Goal: Find specific fact: Find specific page/section

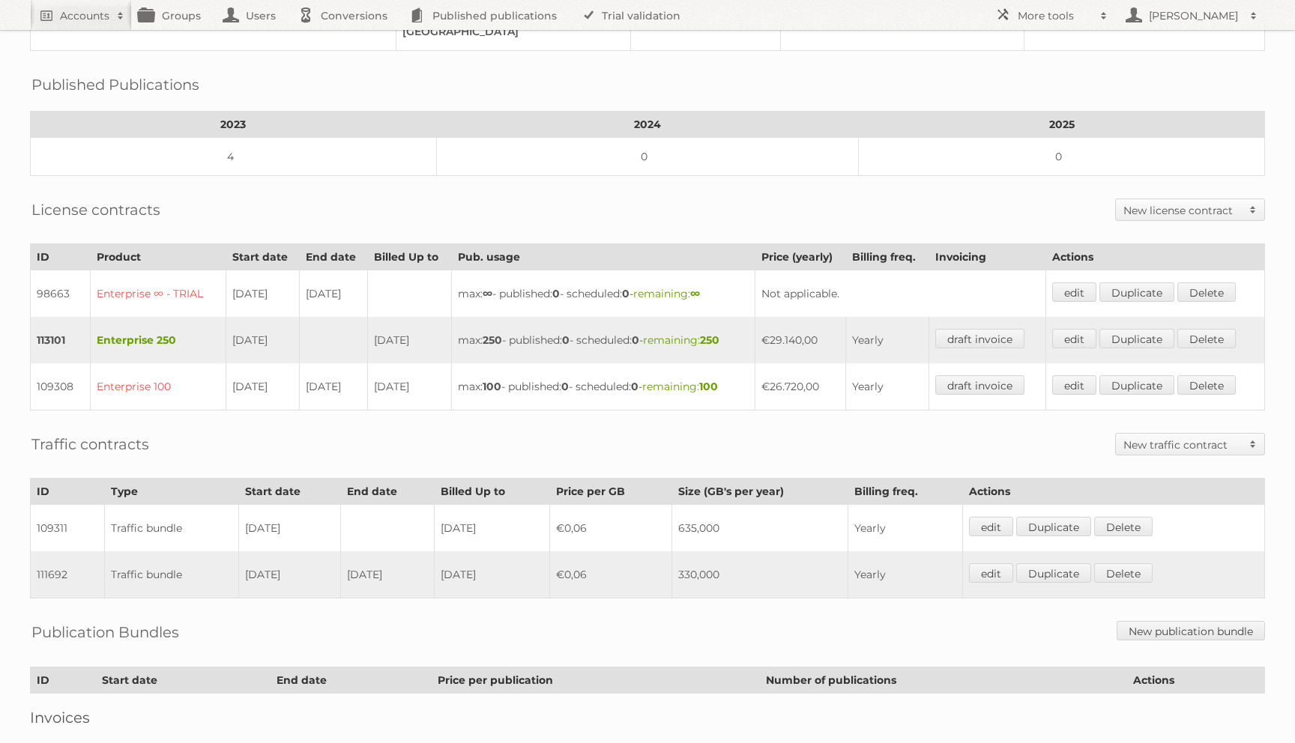
scroll to position [350, 0]
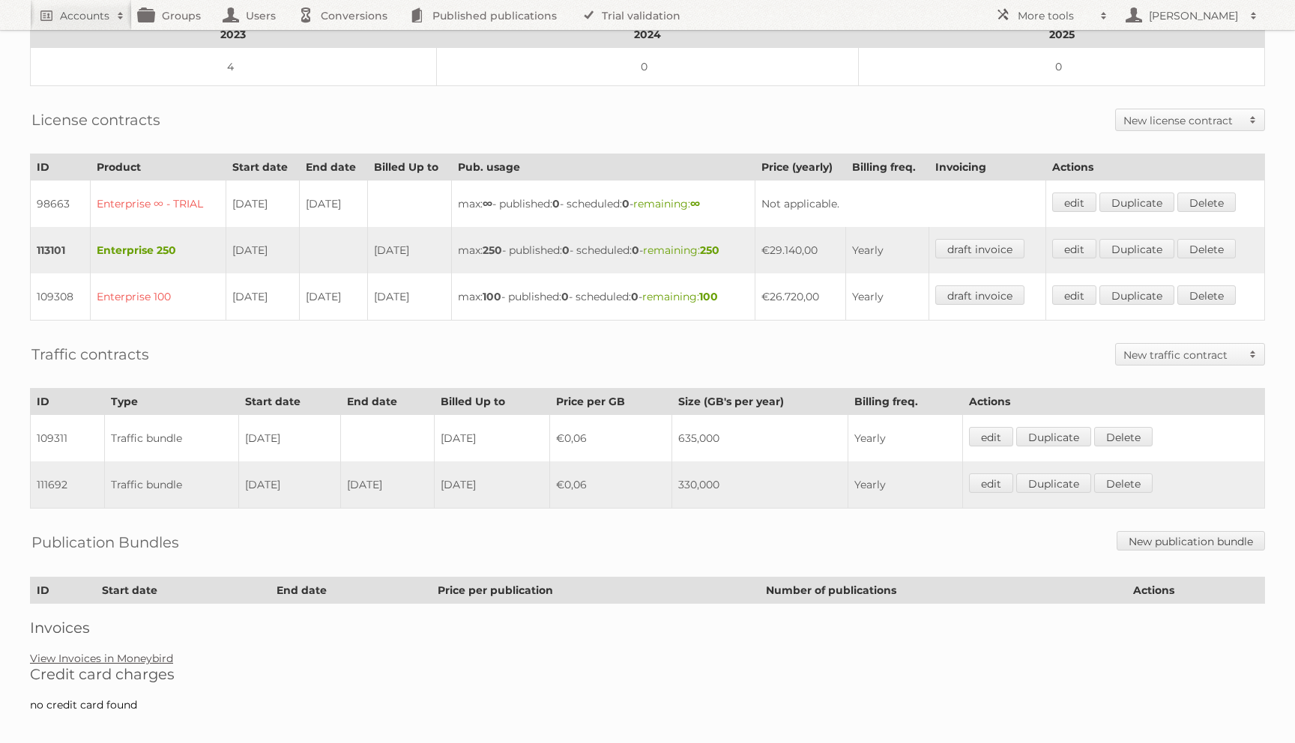
click at [120, 651] on div "Account 84618: ALDI Magyarország Élelmiszer Bt. Audits Groups Edit Impersonate …" at bounding box center [647, 188] width 1295 height 1077
click at [121, 652] on link "View Invoices in Moneybird" at bounding box center [101, 658] width 143 height 13
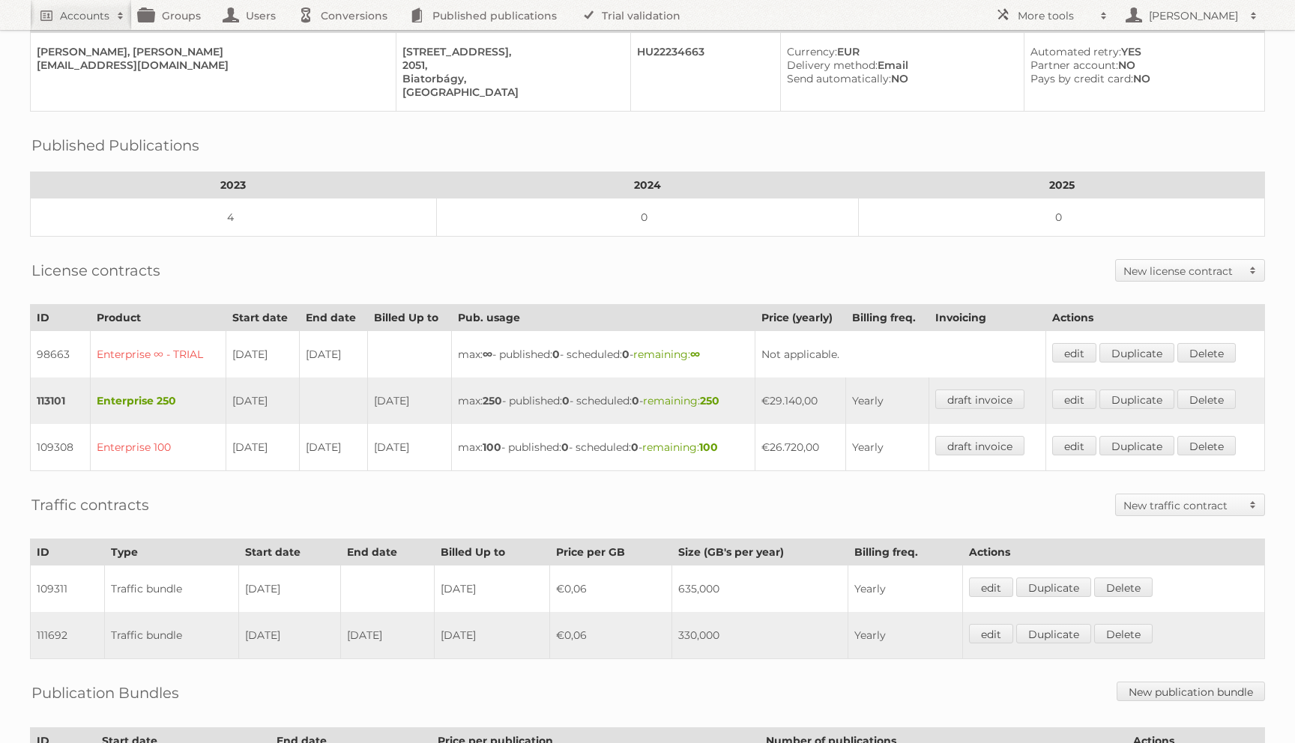
scroll to position [0, 0]
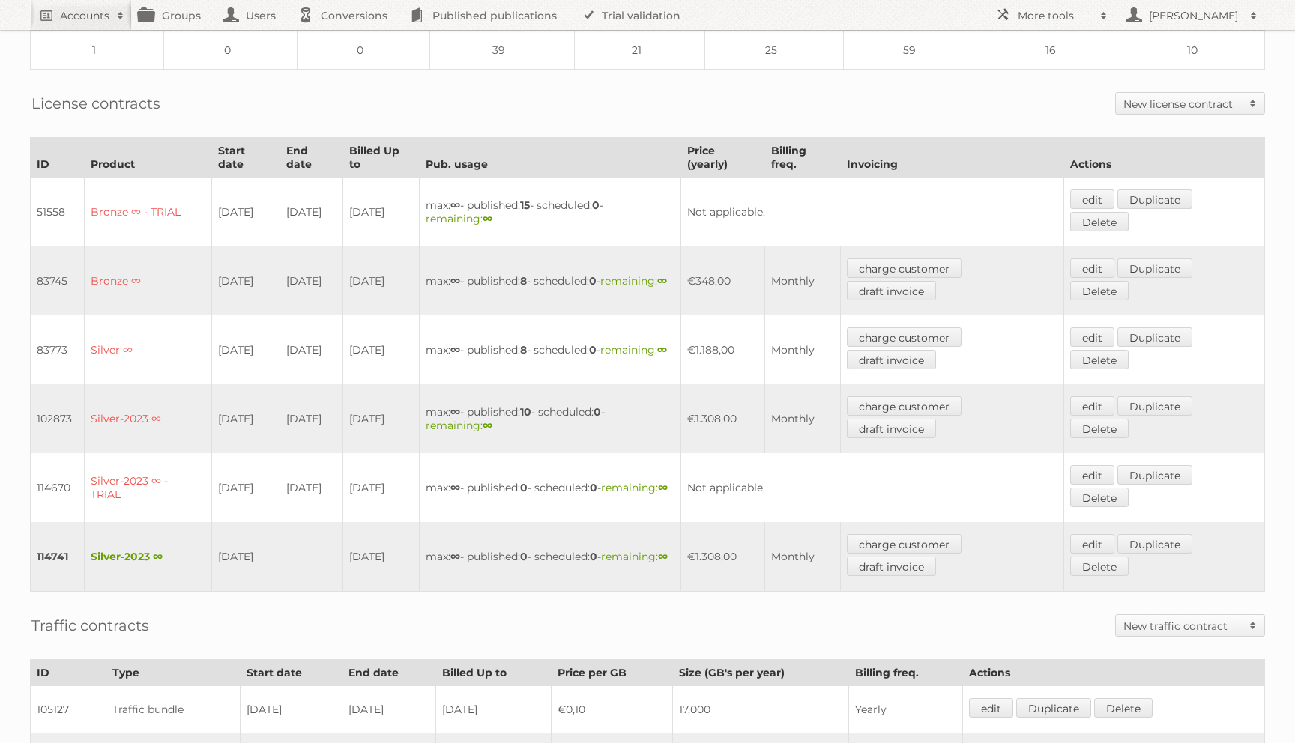
scroll to position [608, 0]
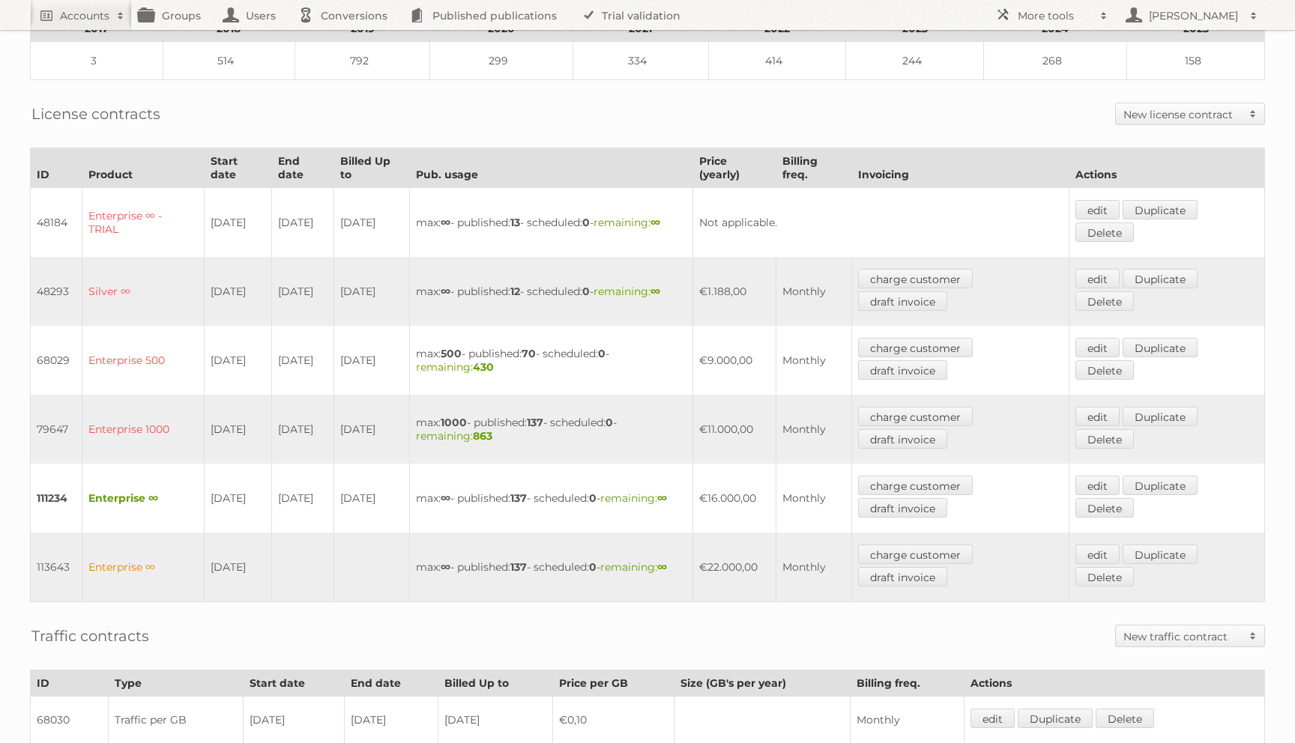
scroll to position [326, 0]
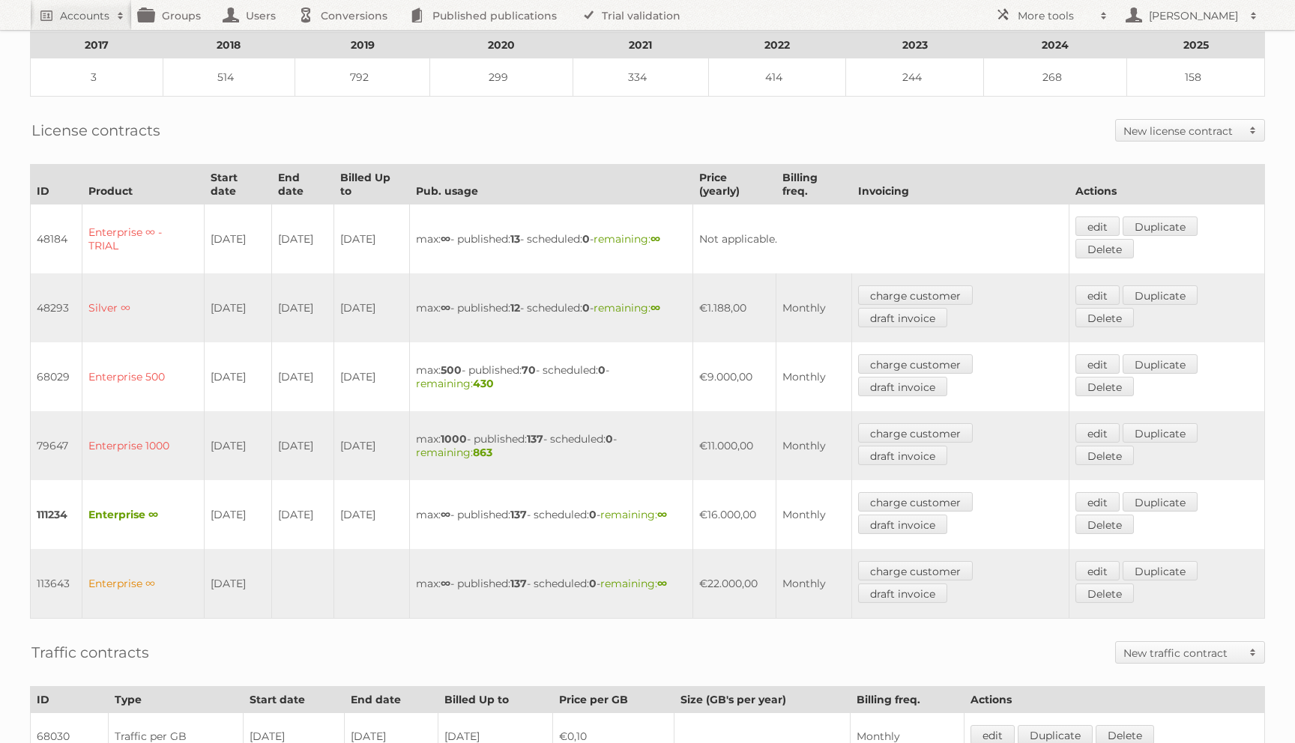
click at [34, 518] on td "111234" at bounding box center [57, 514] width 52 height 69
copy td "111234"
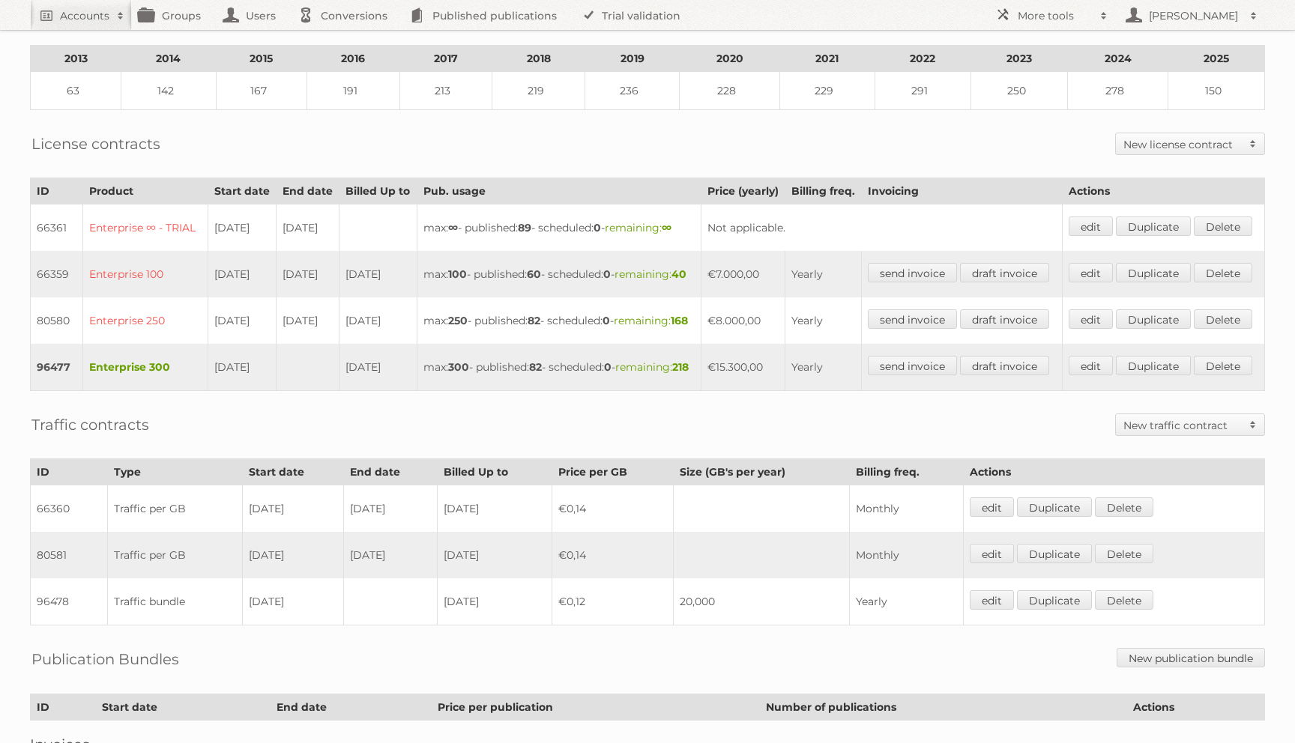
scroll to position [348, 0]
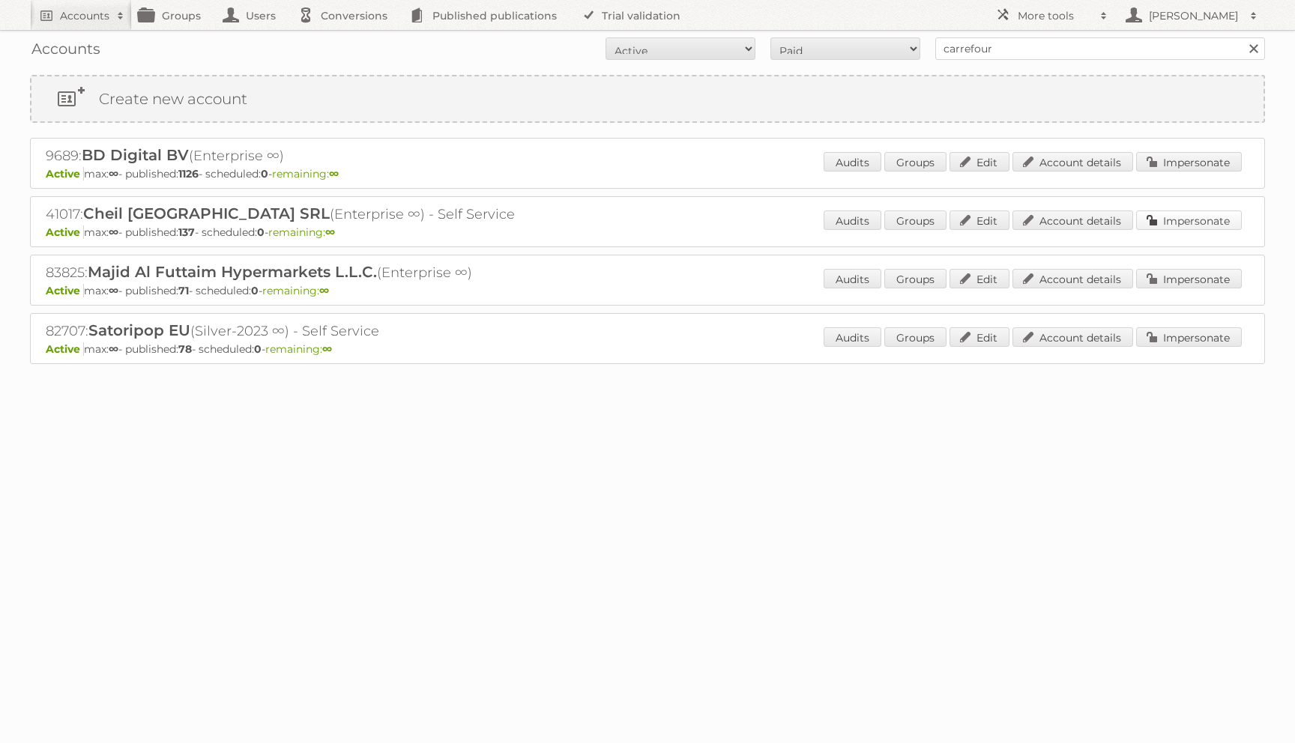
click at [1172, 229] on link "Impersonate" at bounding box center [1189, 220] width 106 height 19
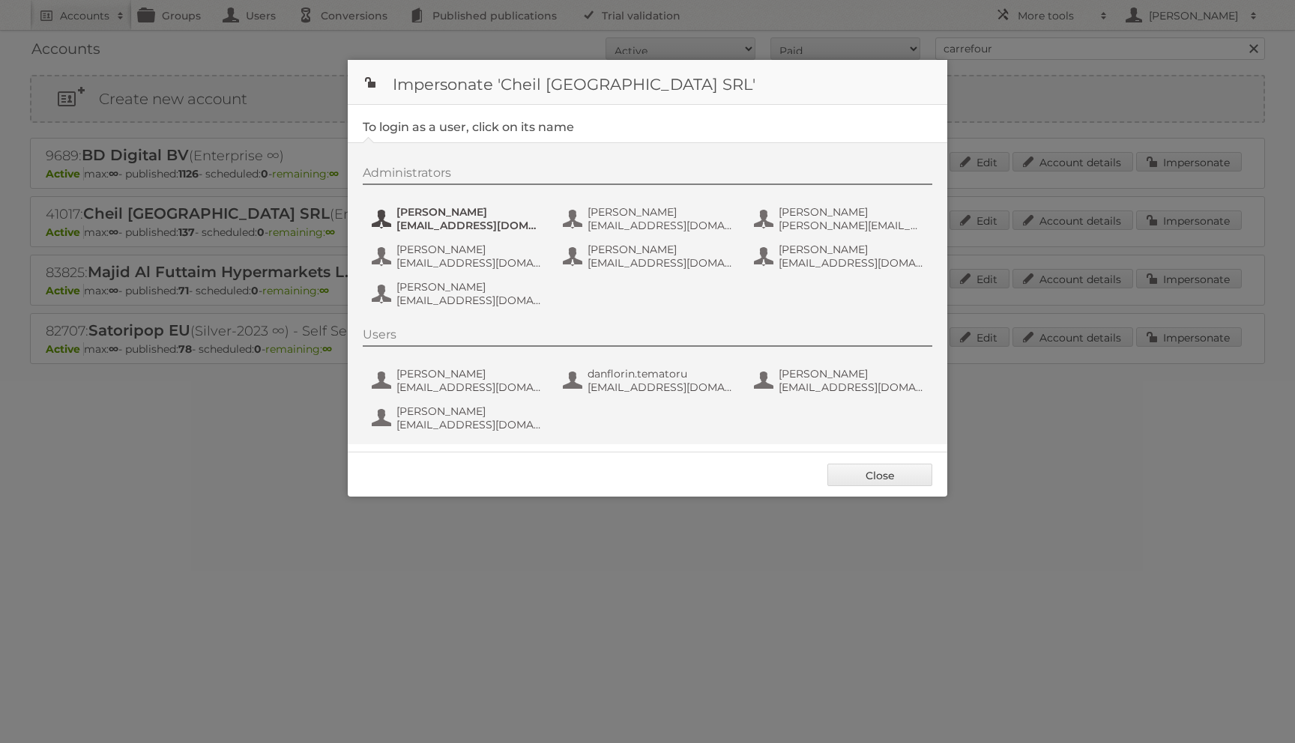
click at [468, 223] on span "[EMAIL_ADDRESS][DOMAIN_NAME]" at bounding box center [468, 225] width 145 height 13
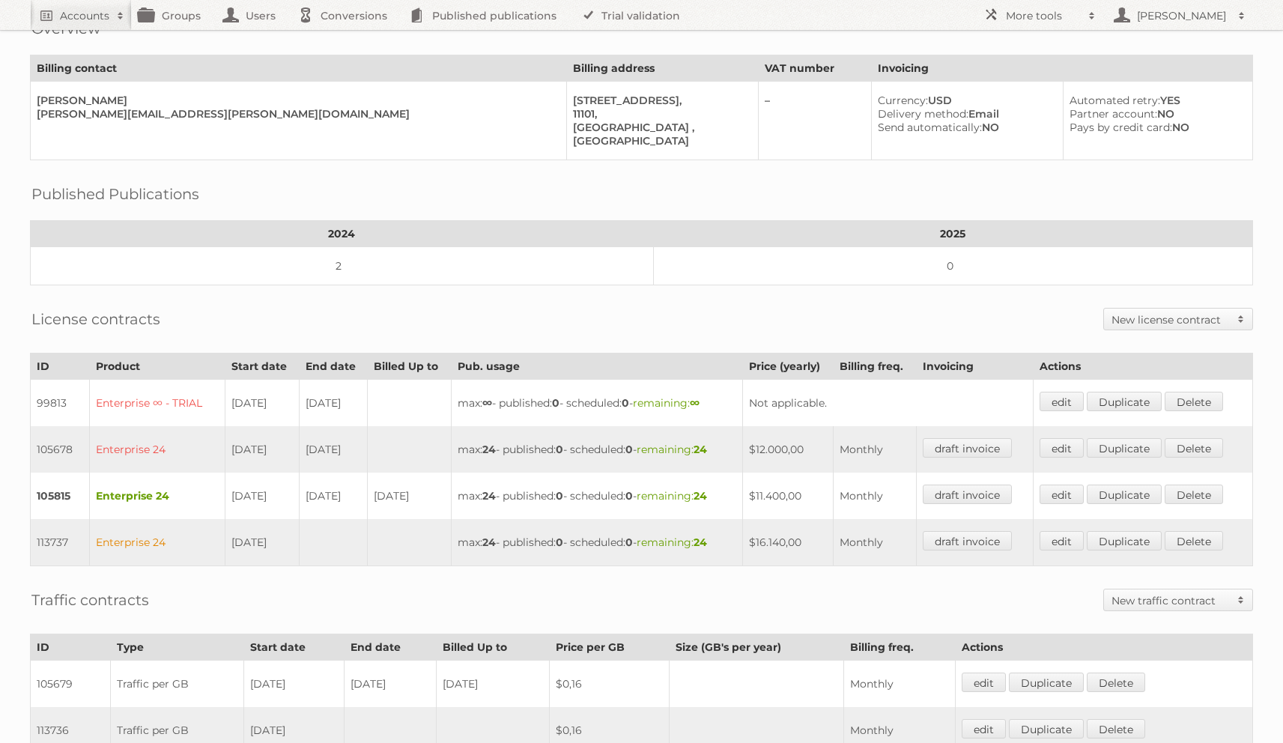
scroll to position [396, 0]
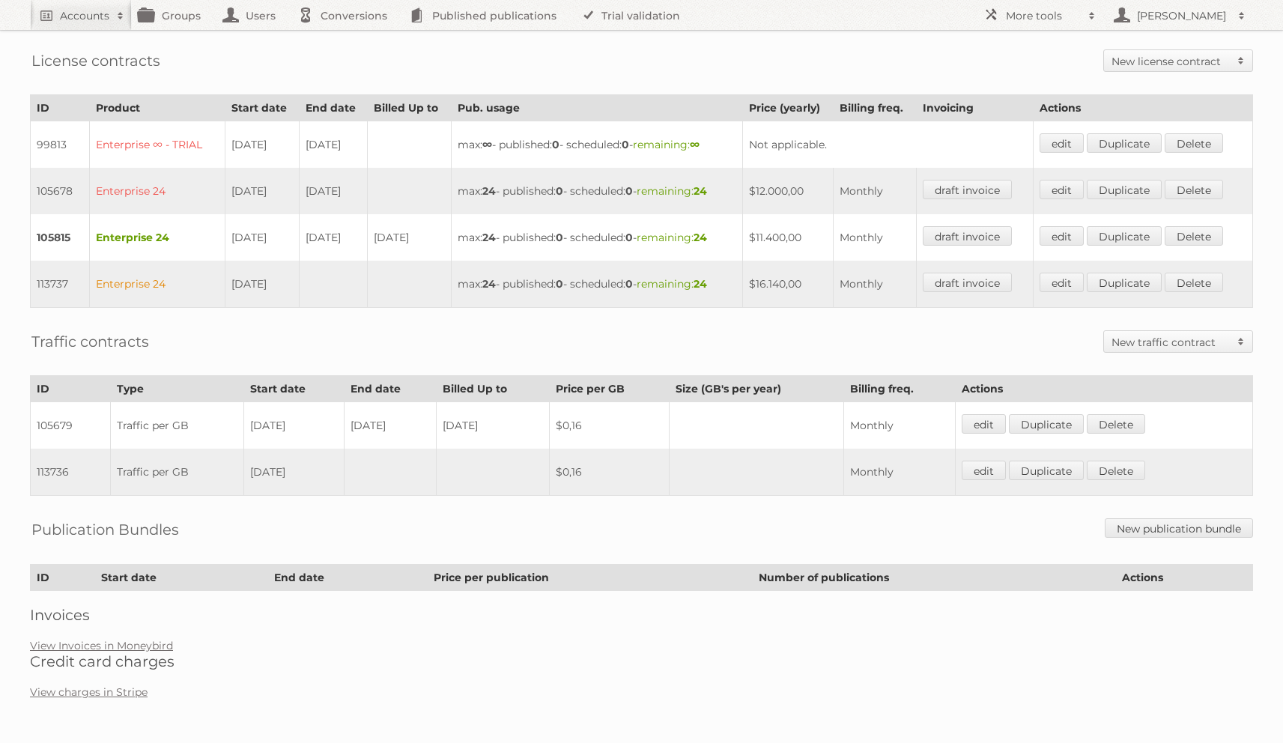
click at [147, 632] on div "Account 85441: [PERSON_NAME] Audits Groups Edit Impersonate [Contract 105815] A…" at bounding box center [641, 159] width 1283 height 1110
click at [146, 644] on link "View Invoices in Moneybird" at bounding box center [101, 645] width 143 height 13
click at [48, 282] on td "113737" at bounding box center [60, 284] width 59 height 47
copy td "113737"
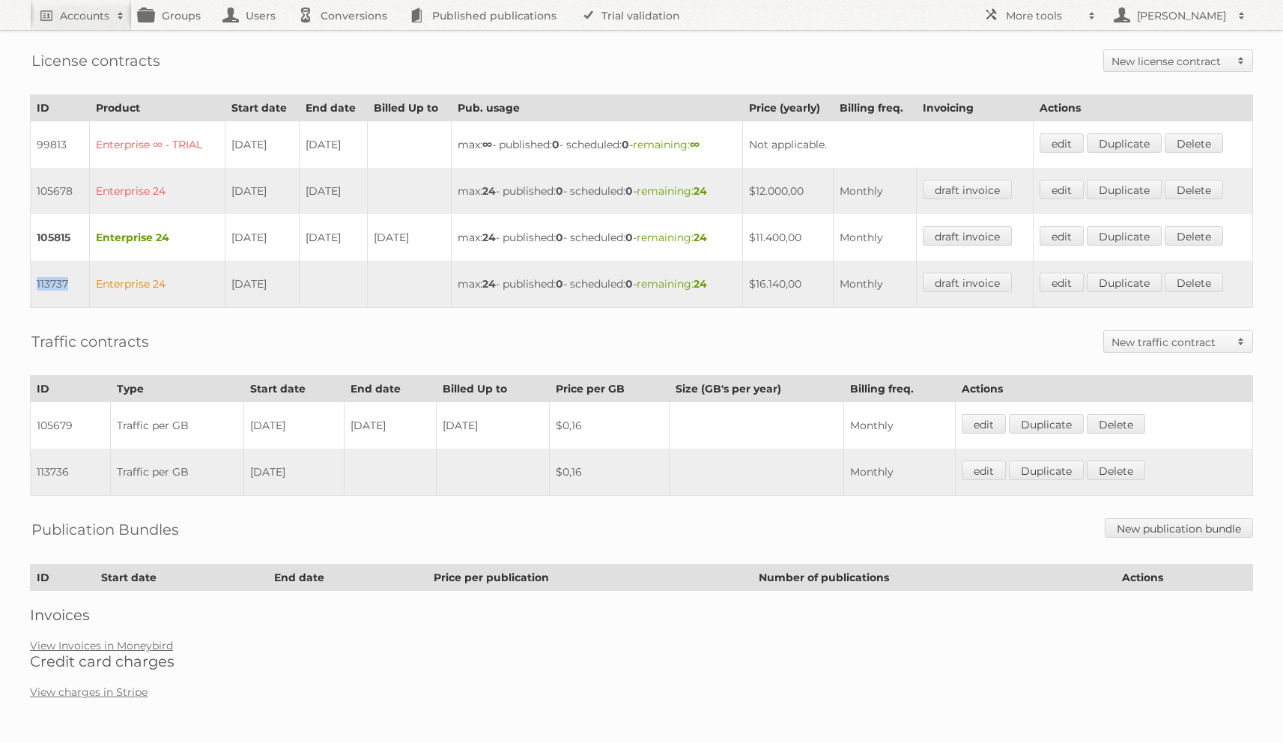
scroll to position [0, 0]
